Goal: Download file/media

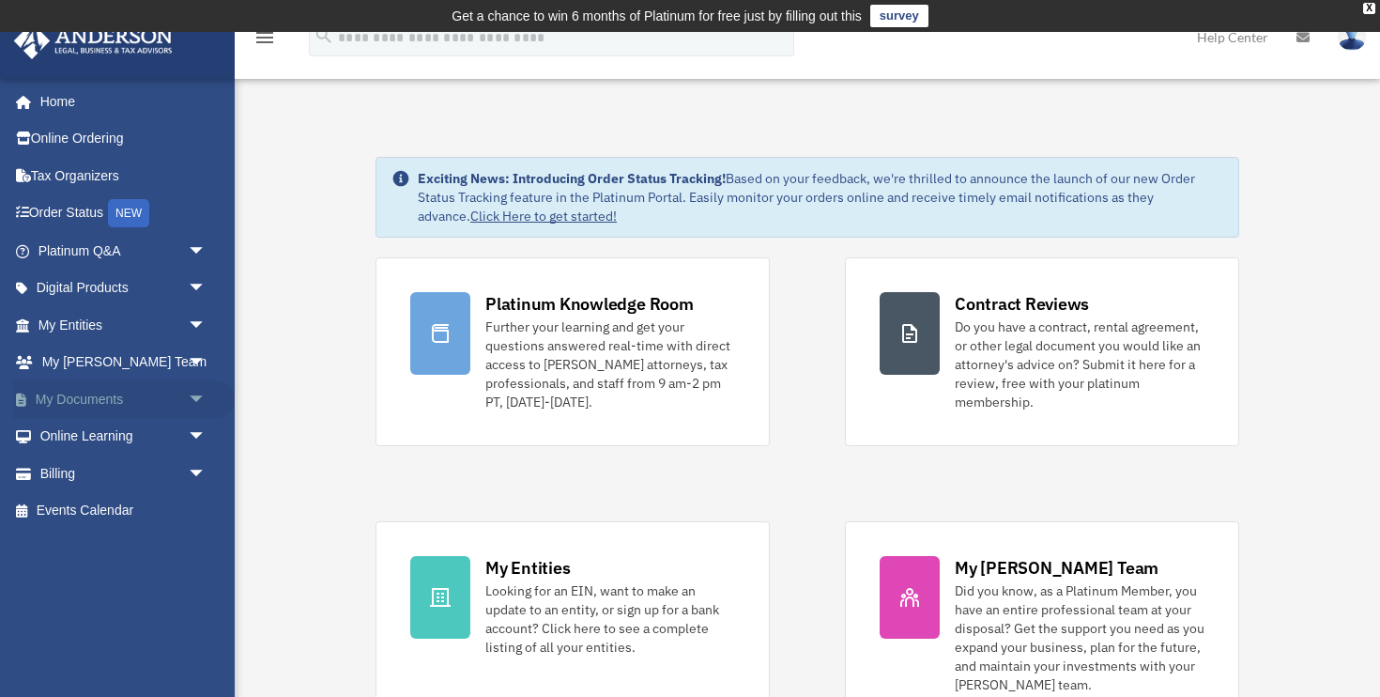
click at [188, 394] on span "arrow_drop_down" at bounding box center [207, 399] width 38 height 38
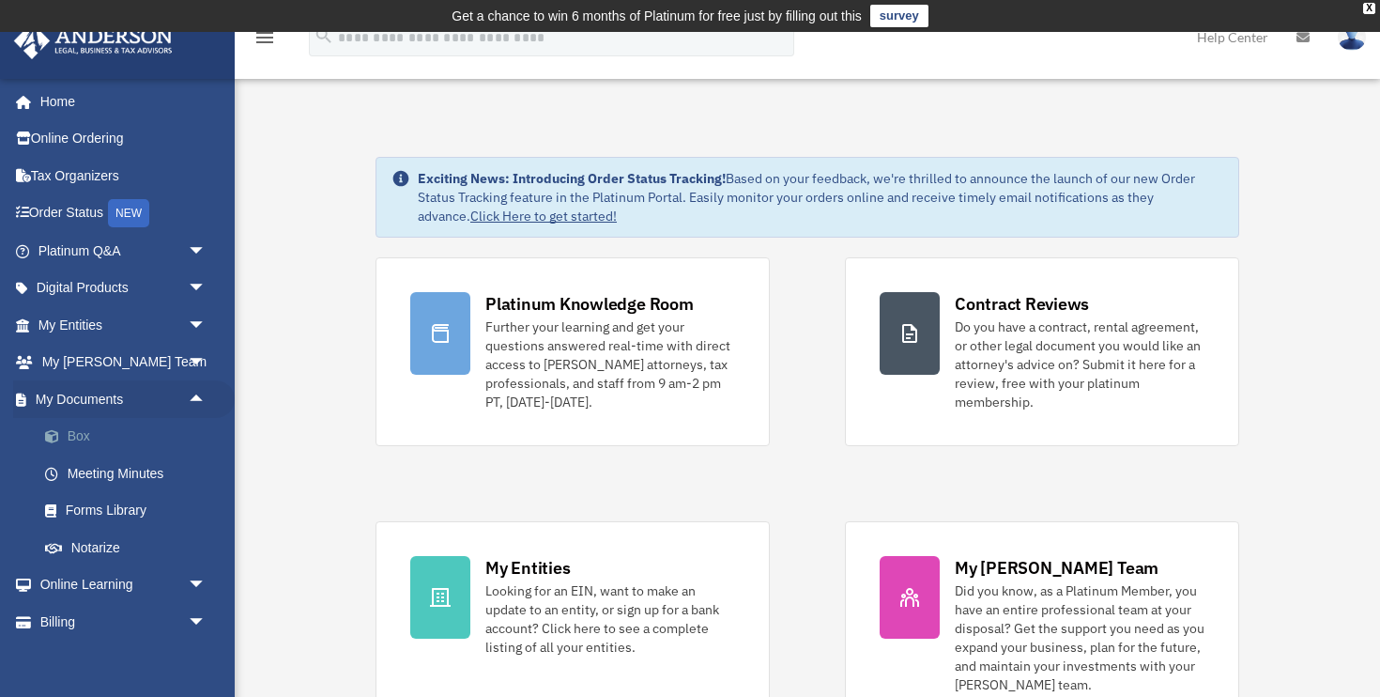
click at [101, 438] on link "Box" at bounding box center [130, 437] width 208 height 38
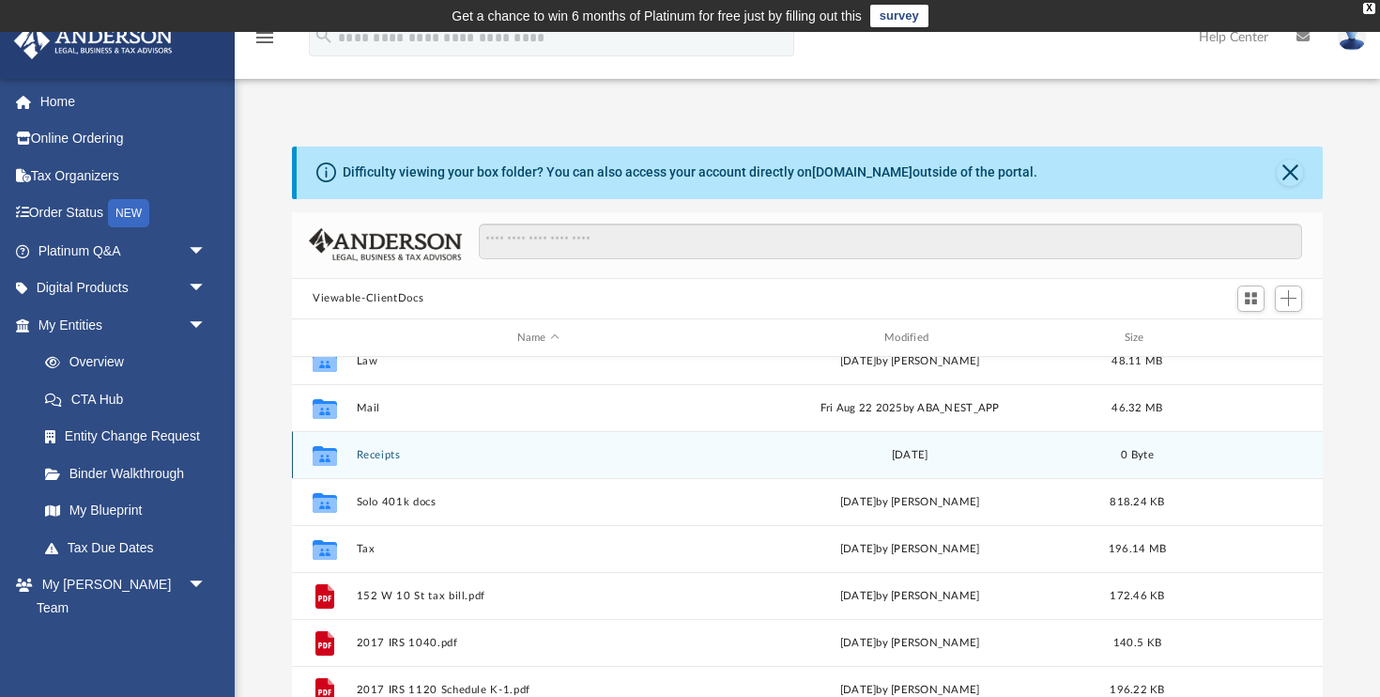
scroll to position [194, 0]
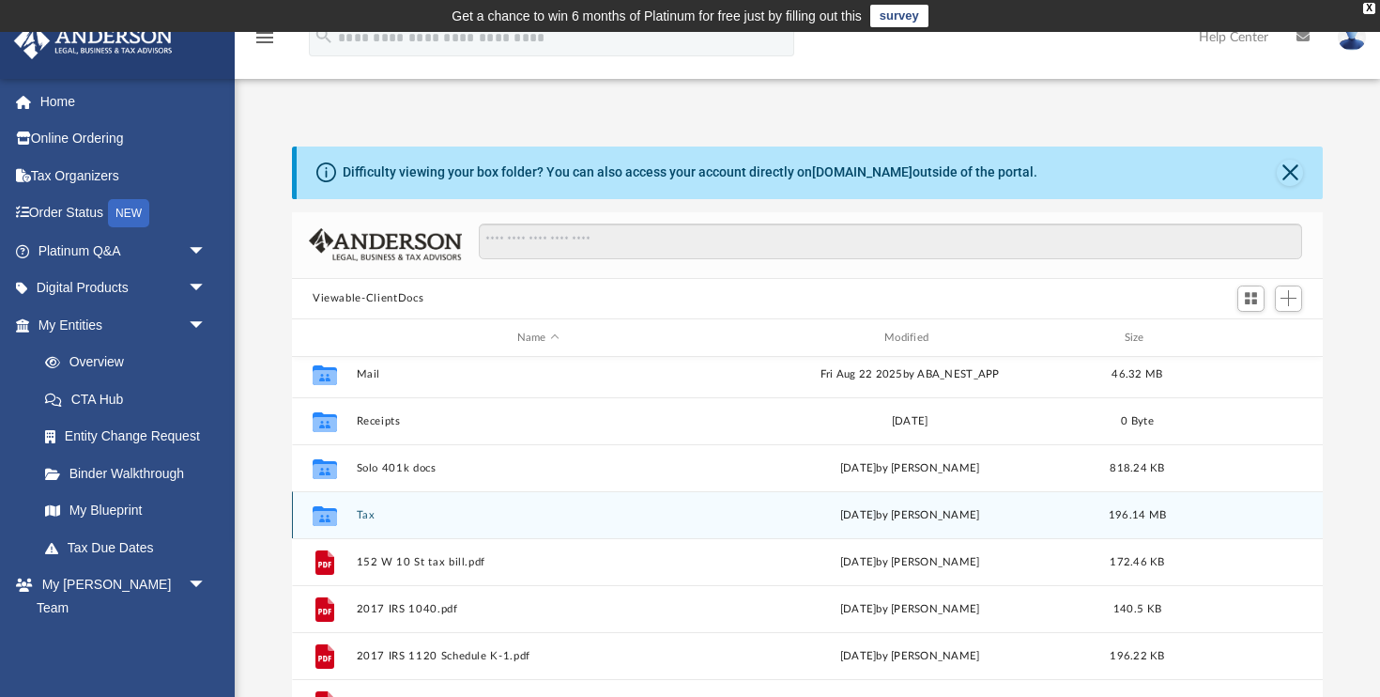
click at [368, 515] on button "Tax" at bounding box center [538, 515] width 363 height 12
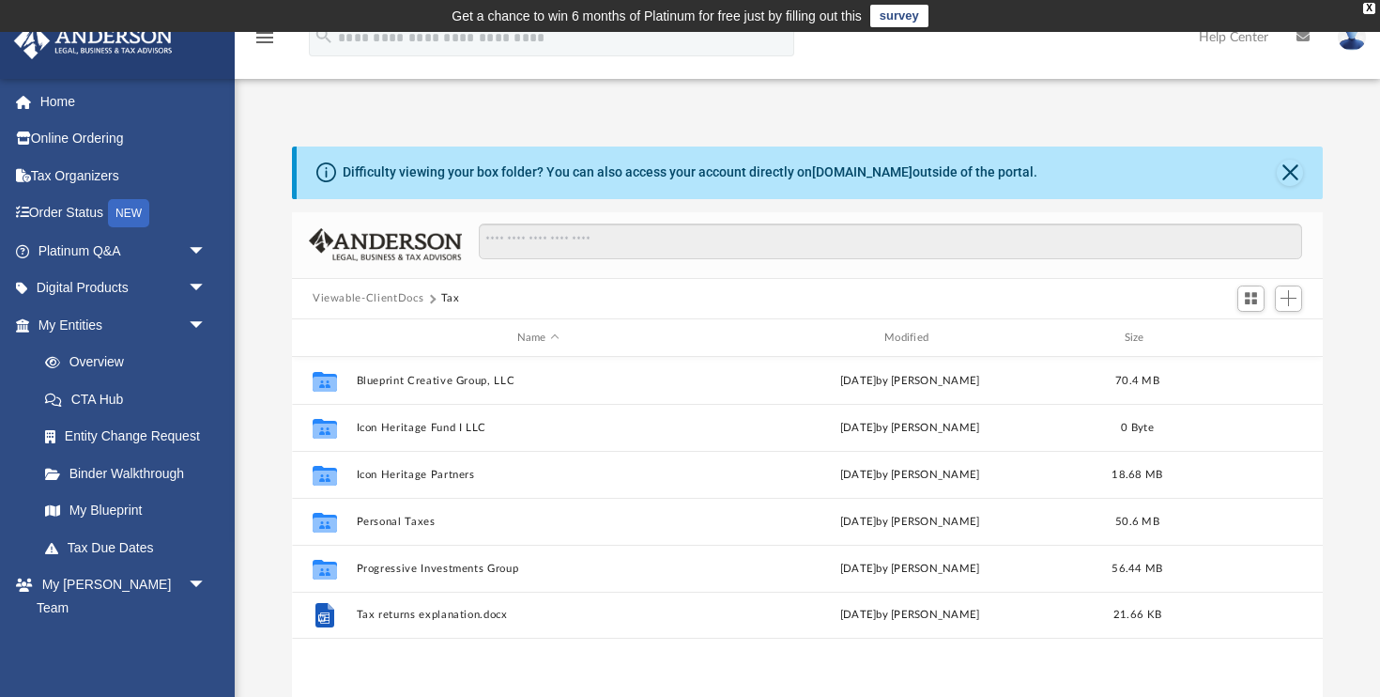
scroll to position [0, 0]
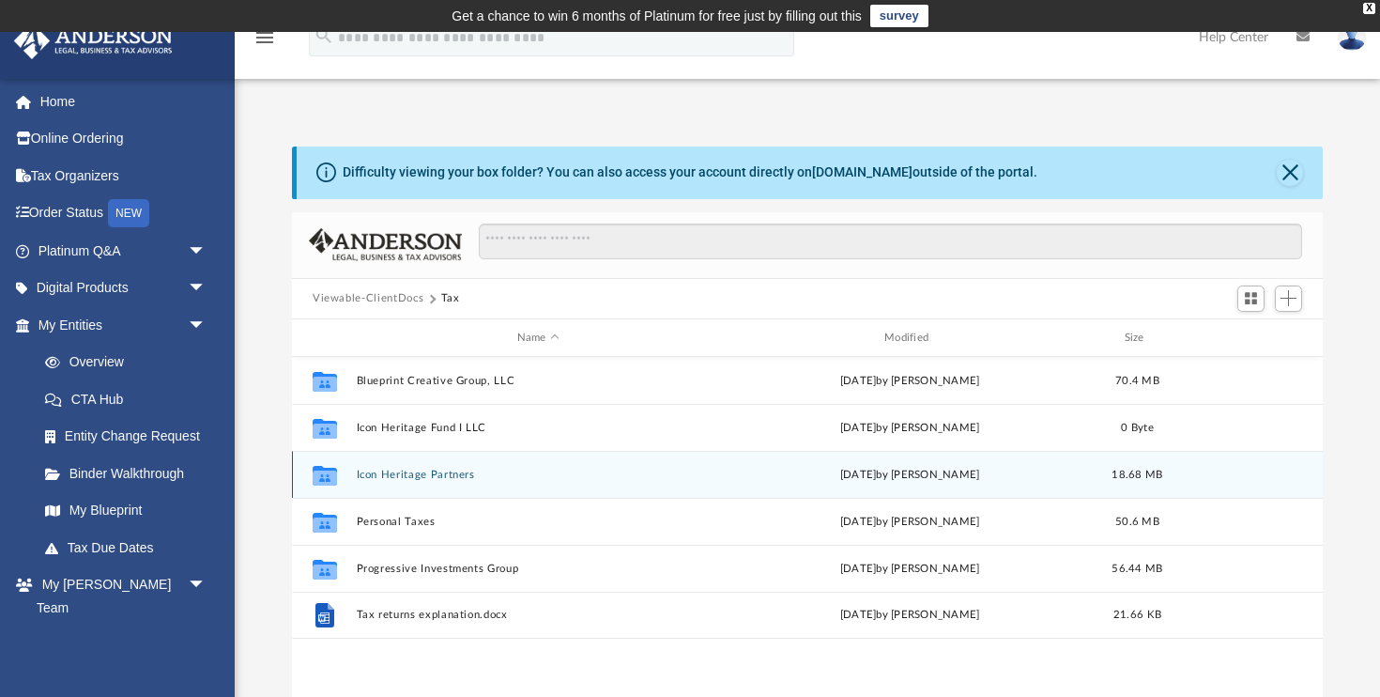
click at [395, 475] on button "Icon Heritage Partners" at bounding box center [538, 475] width 363 height 12
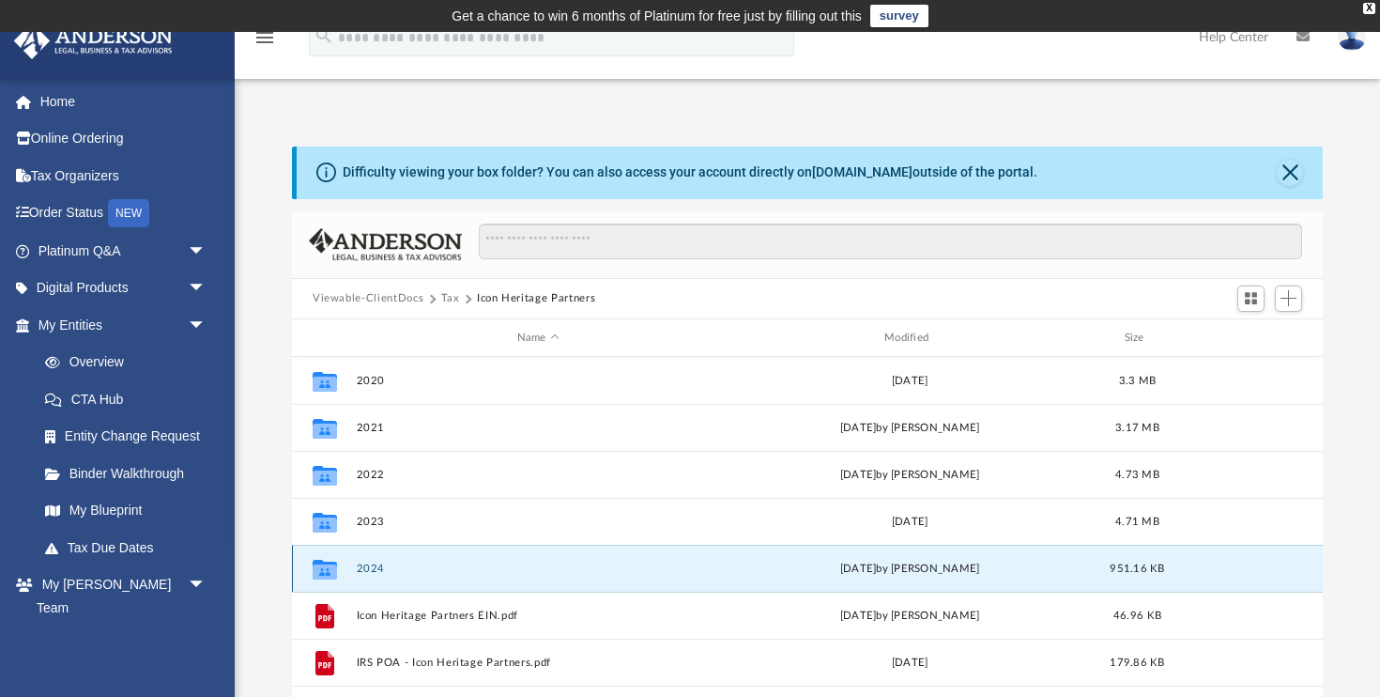
click at [372, 569] on button "2024" at bounding box center [538, 568] width 363 height 12
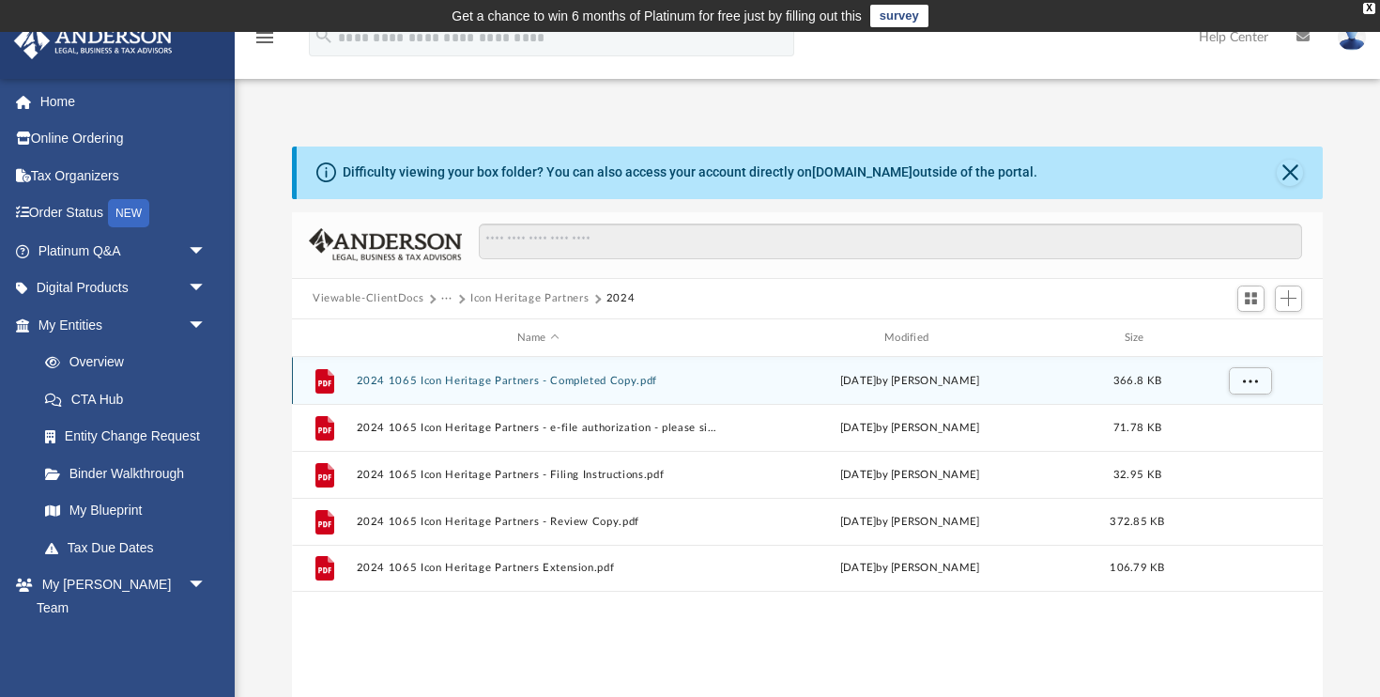
click at [541, 375] on button "2024 1065 Icon Heritage Partners - Completed Copy.pdf" at bounding box center [538, 381] width 363 height 12
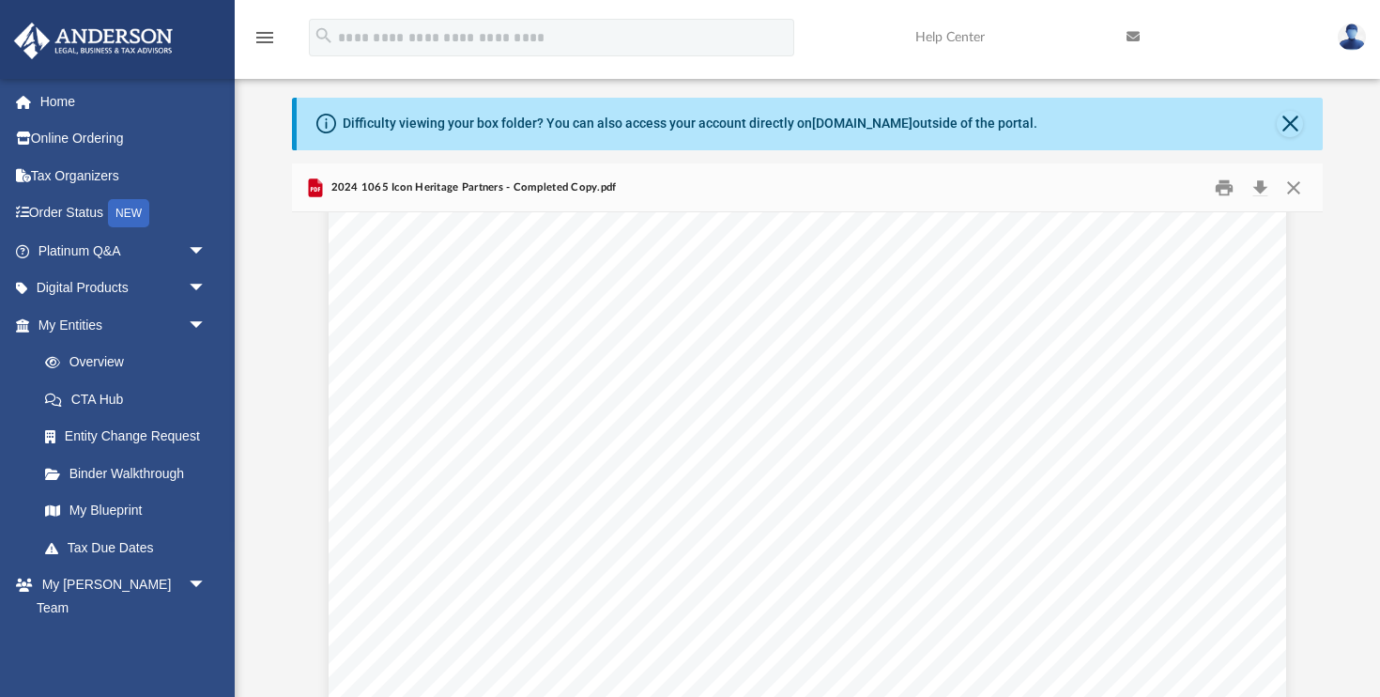
scroll to position [18408, 0]
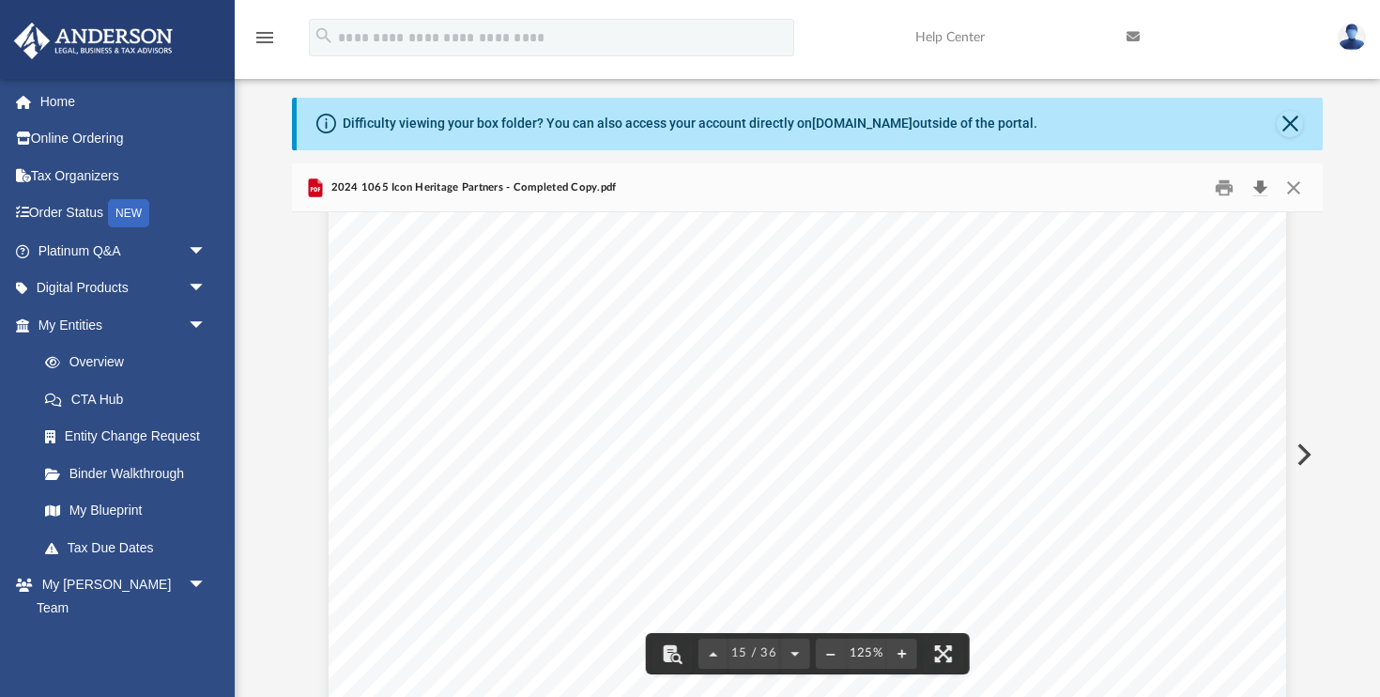
click at [1261, 188] on button "Download" at bounding box center [1260, 187] width 34 height 29
click at [1323, 280] on div "Difficulty viewing your box folder? You can also access your account directly o…" at bounding box center [807, 398] width 1145 height 600
